Goal: Check status: Check status

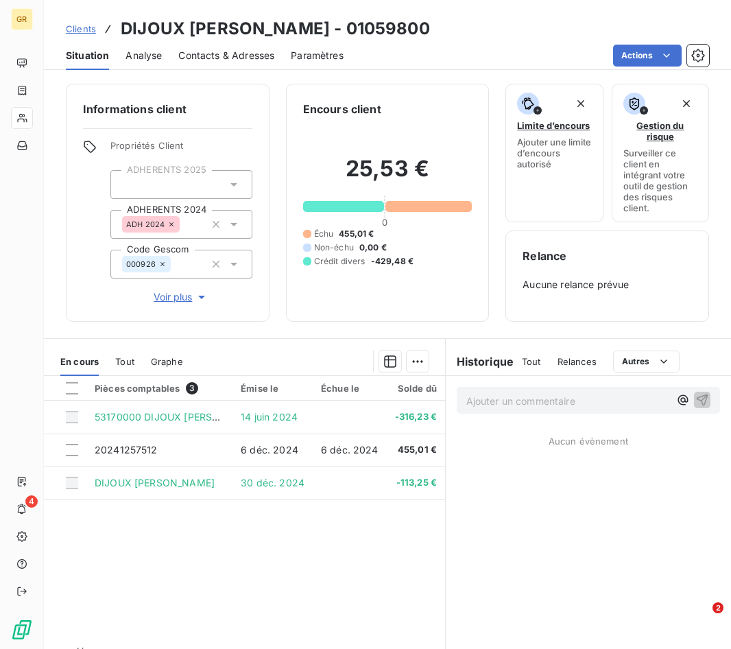
click at [68, 29] on span "Clients" at bounding box center [81, 28] width 30 height 11
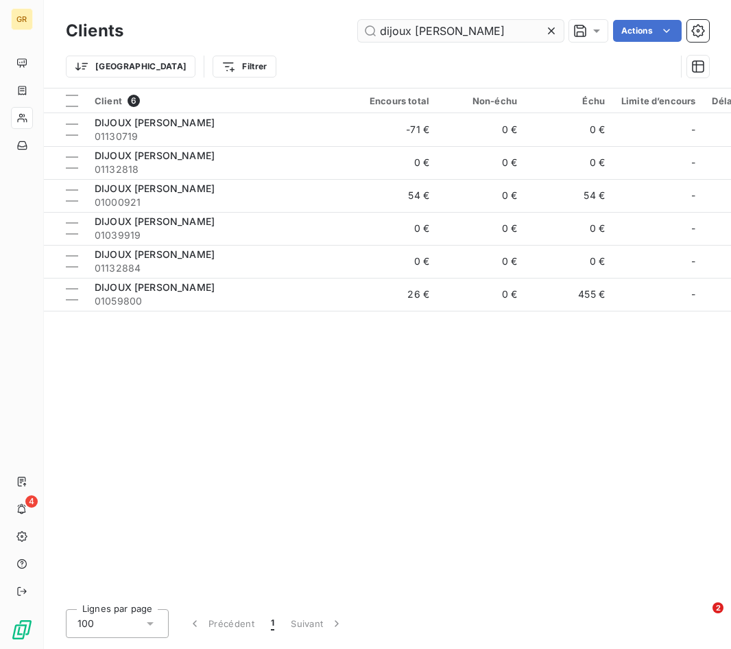
click at [420, 25] on input "dijoux [PERSON_NAME]" at bounding box center [461, 31] width 206 height 22
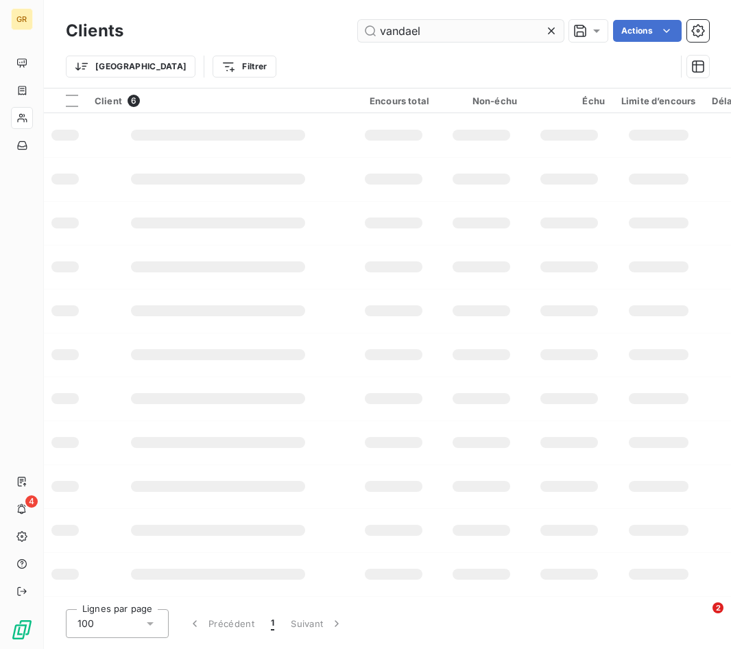
type input "vandael"
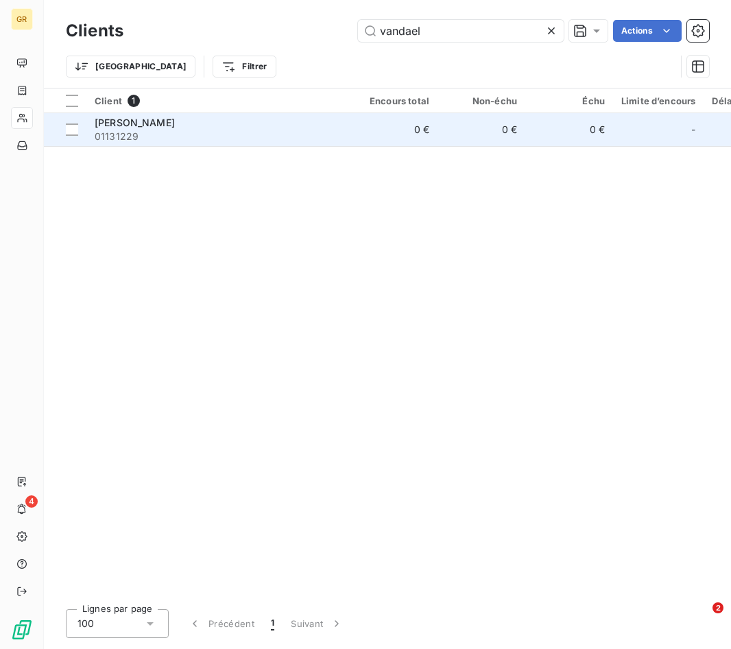
click at [169, 124] on span "[PERSON_NAME]" at bounding box center [135, 123] width 80 height 12
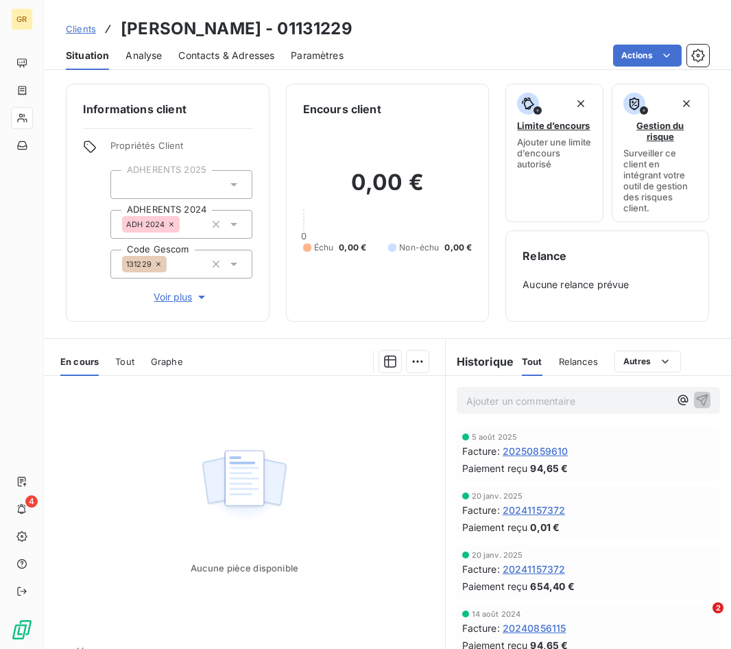
click at [539, 448] on span "20250859610" at bounding box center [536, 451] width 66 height 14
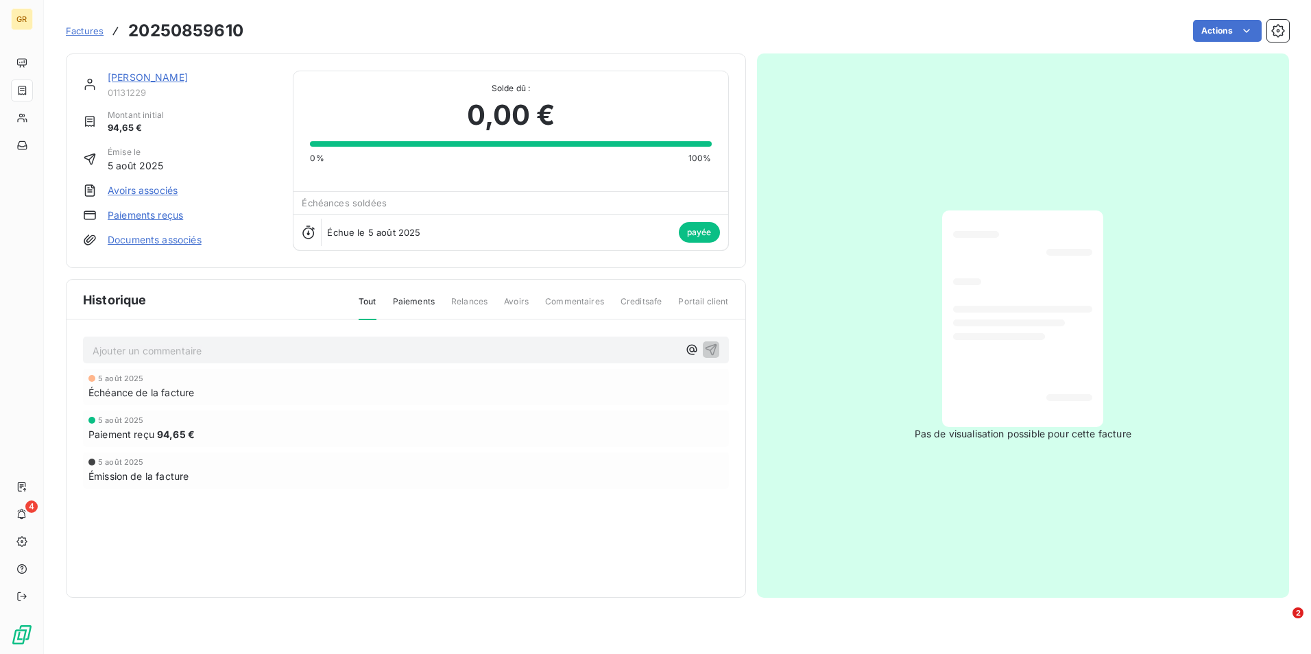
click at [81, 20] on div "Factures 20250859610" at bounding box center [155, 31] width 178 height 25
click at [89, 29] on span "Factures" at bounding box center [85, 30] width 38 height 11
click at [140, 77] on link "[PERSON_NAME]" at bounding box center [148, 77] width 80 height 12
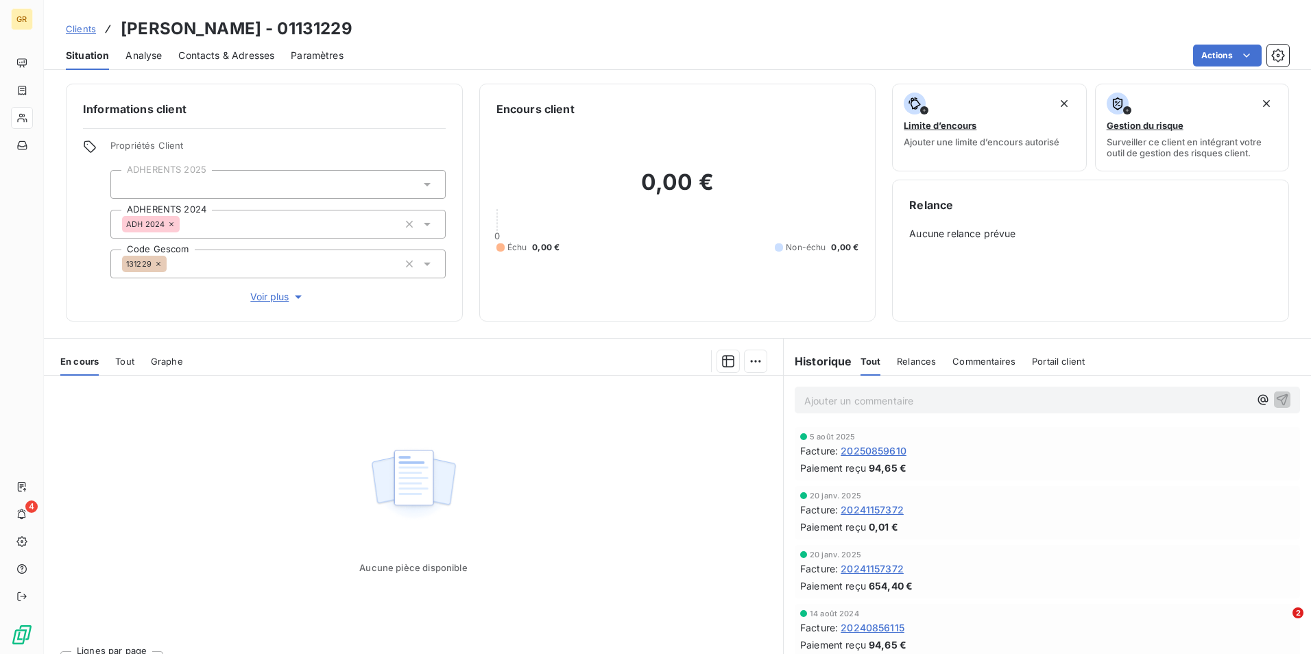
click at [730, 449] on span "20250859610" at bounding box center [874, 451] width 66 height 14
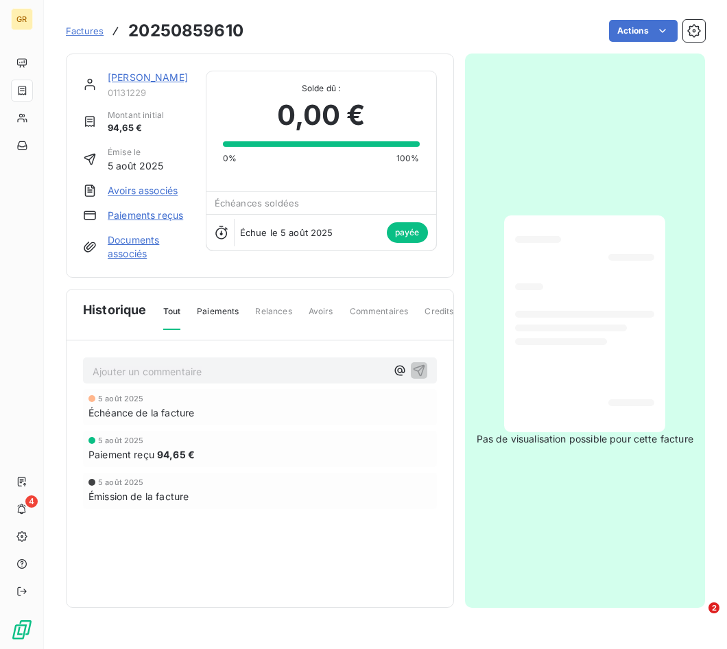
click at [136, 77] on link "[PERSON_NAME]" at bounding box center [148, 77] width 80 height 12
